Goal: Task Accomplishment & Management: Use online tool/utility

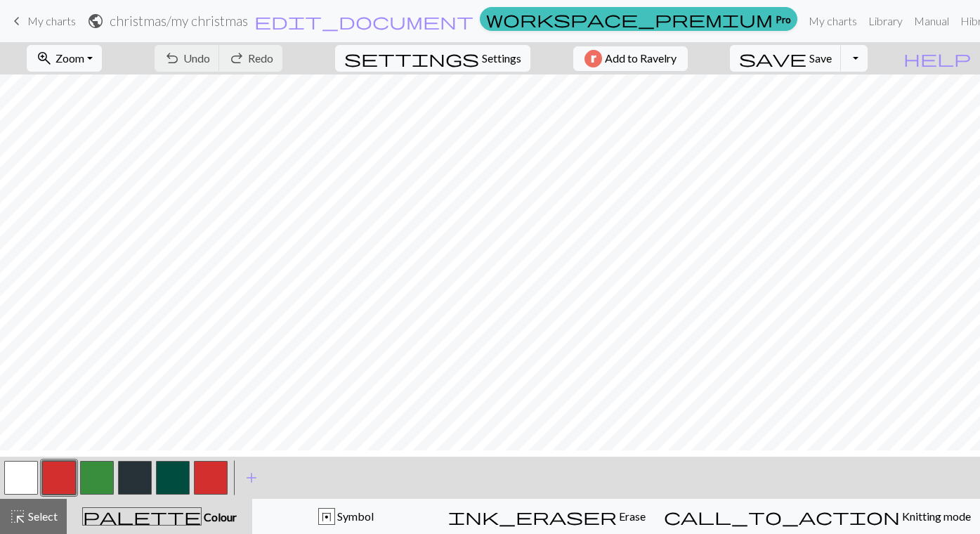
click at [18, 22] on span "keyboard_arrow_left" at bounding box center [16, 21] width 17 height 20
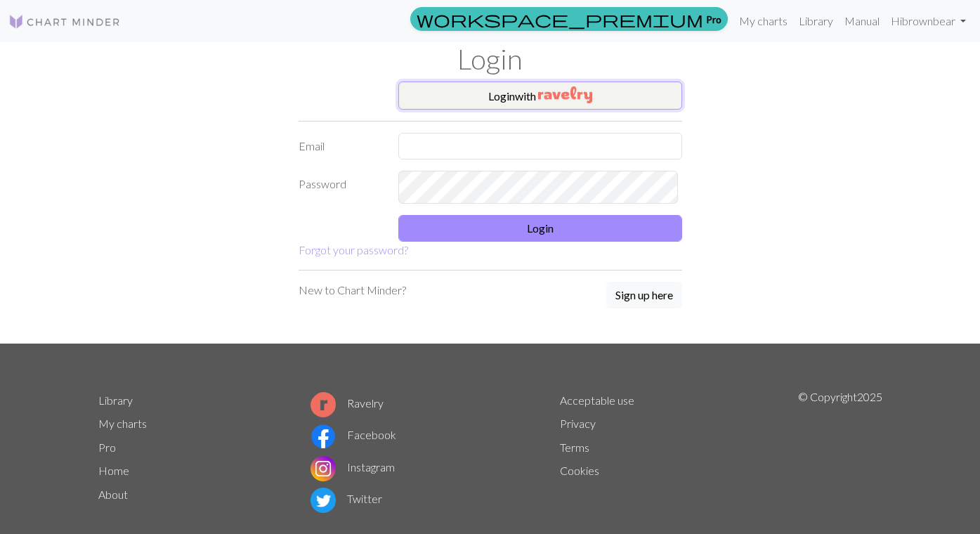
click at [507, 110] on button "Login with" at bounding box center [541, 96] width 284 height 28
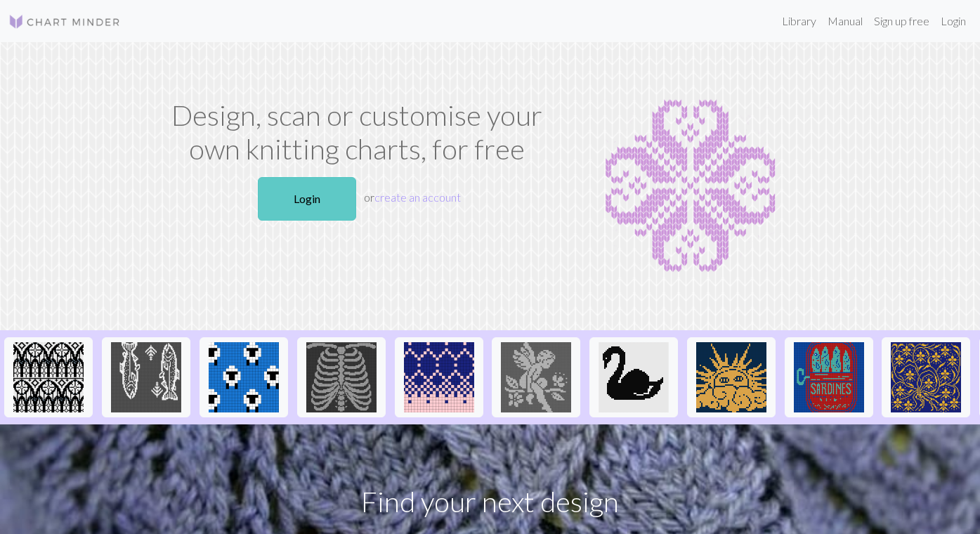
click at [294, 221] on link "Login" at bounding box center [307, 199] width 98 height 44
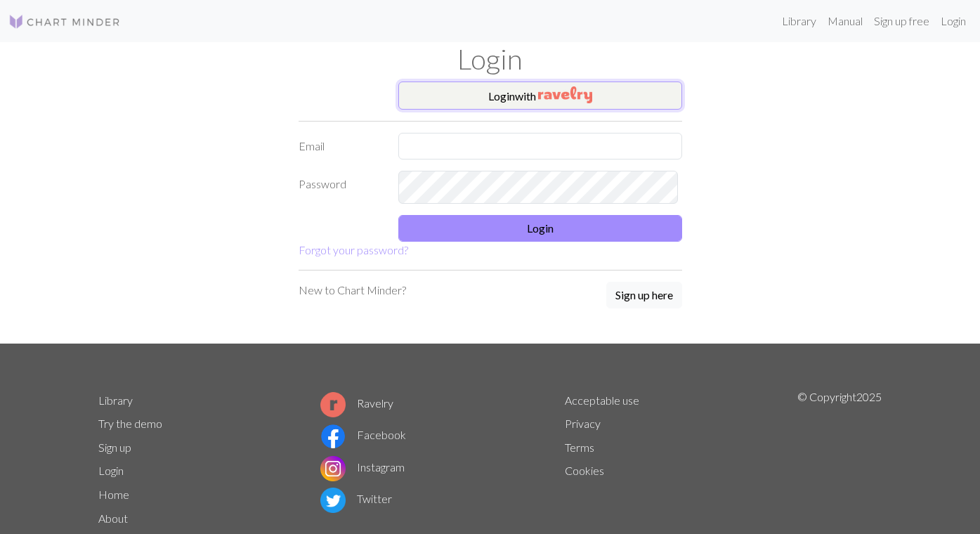
click at [566, 103] on img "button" at bounding box center [565, 94] width 54 height 17
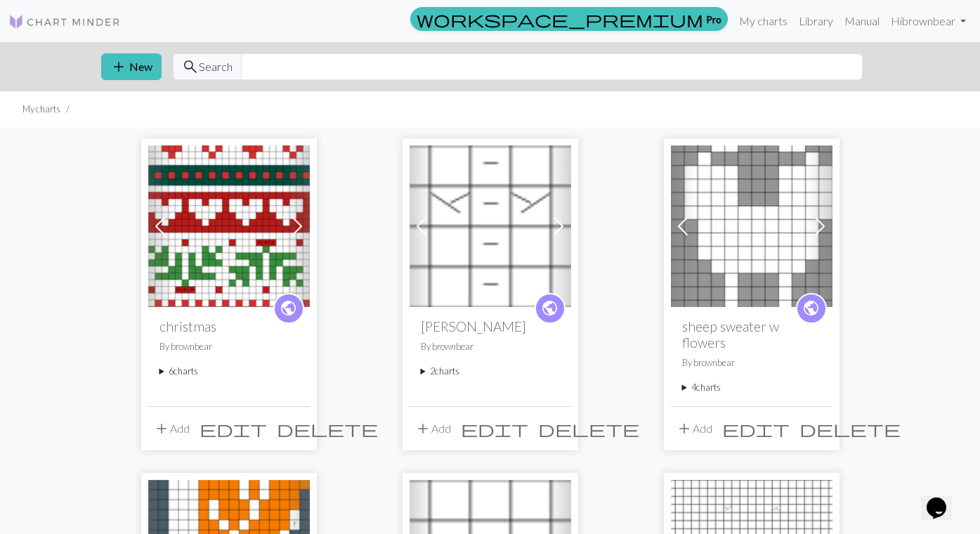
click at [164, 378] on summary "6 charts" at bounding box center [229, 371] width 139 height 13
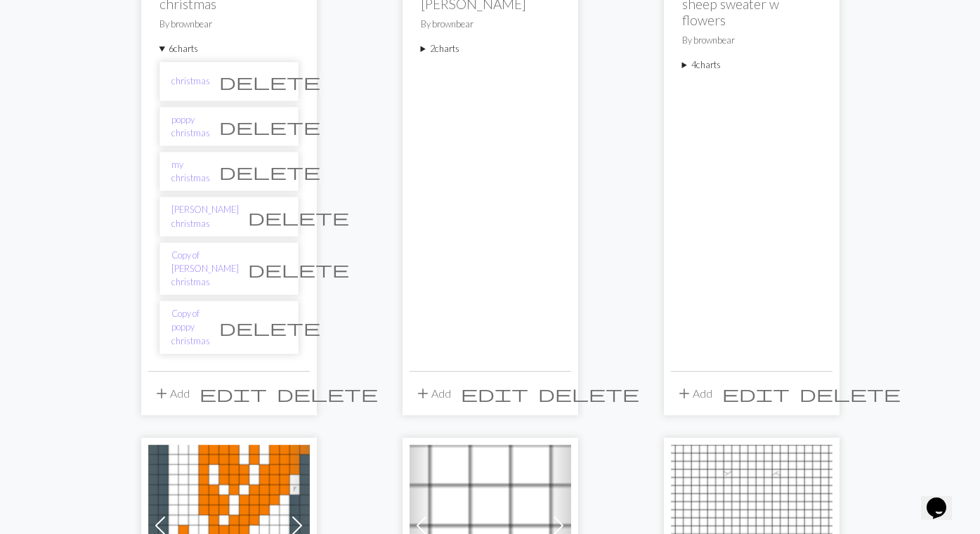
scroll to position [324, 0]
click at [210, 347] on link "Copy of poppy christmas" at bounding box center [190, 326] width 39 height 41
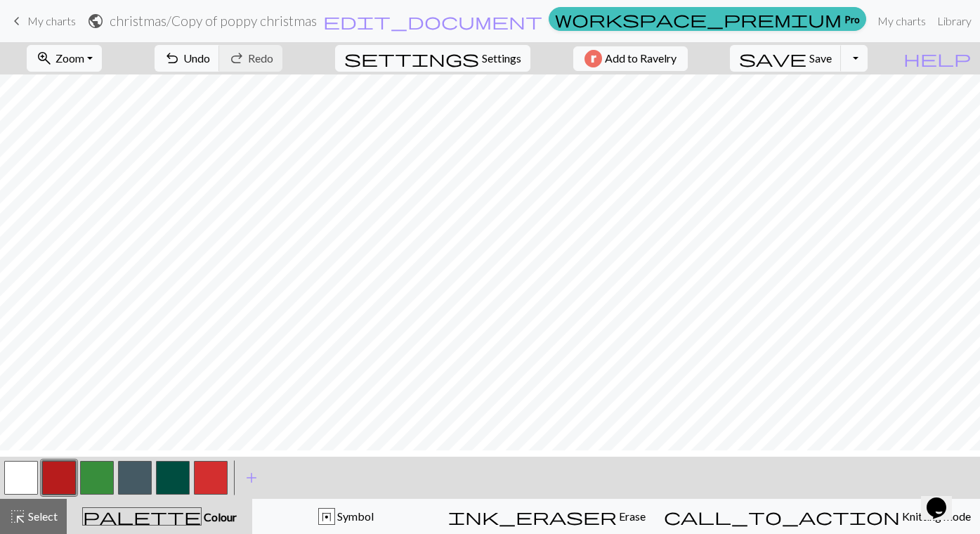
click at [214, 481] on button "button" at bounding box center [211, 478] width 34 height 34
click at [22, 477] on button "button" at bounding box center [21, 478] width 34 height 34
click at [201, 479] on button "button" at bounding box center [211, 478] width 34 height 34
click at [807, 68] on span "save" at bounding box center [772, 58] width 67 height 20
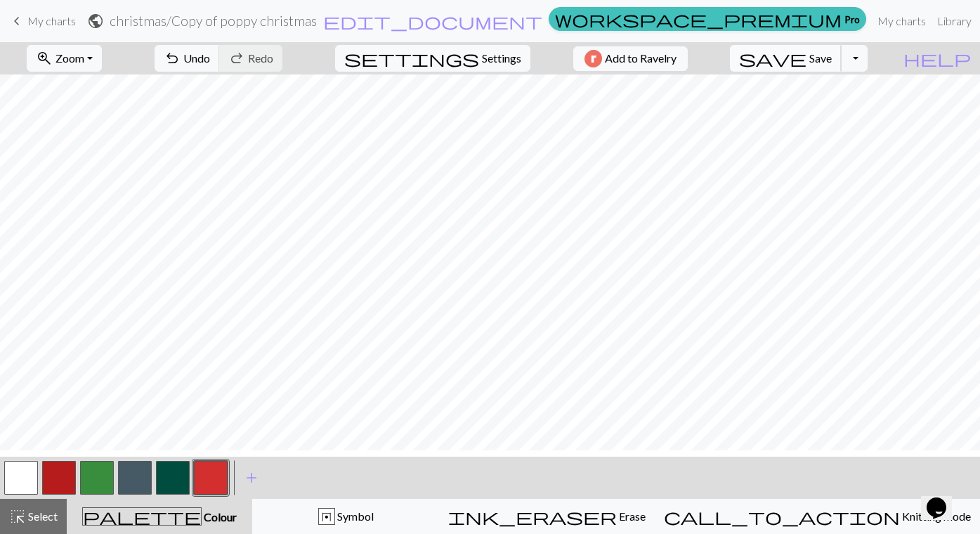
click at [807, 68] on span "save" at bounding box center [772, 58] width 67 height 20
click at [824, 68] on div "Chart saved Chart saved" at bounding box center [490, 55] width 980 height 111
click at [824, 68] on div "Chart saved Chart saved Chart saved" at bounding box center [490, 83] width 980 height 167
